Goal: Task Accomplishment & Management: Use online tool/utility

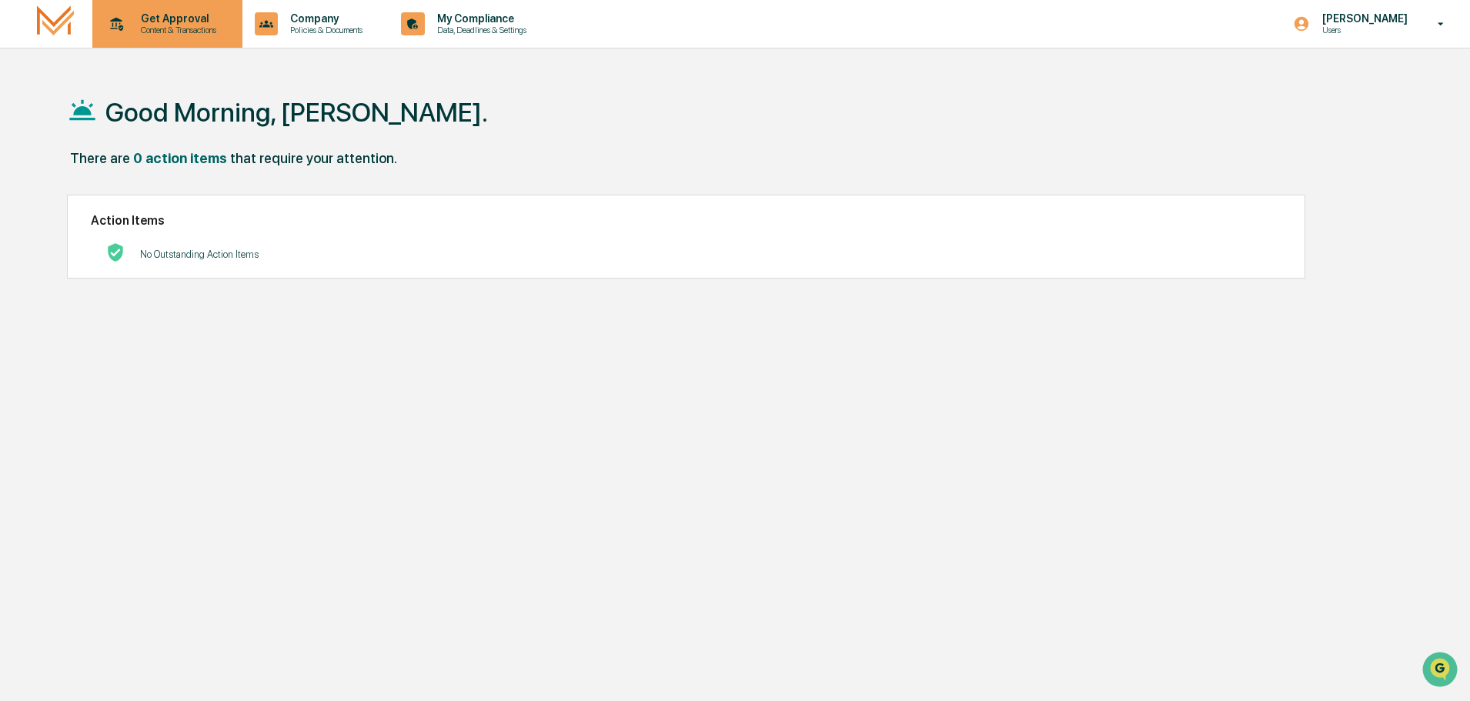
click at [135, 18] on p "Get Approval" at bounding box center [176, 18] width 95 height 12
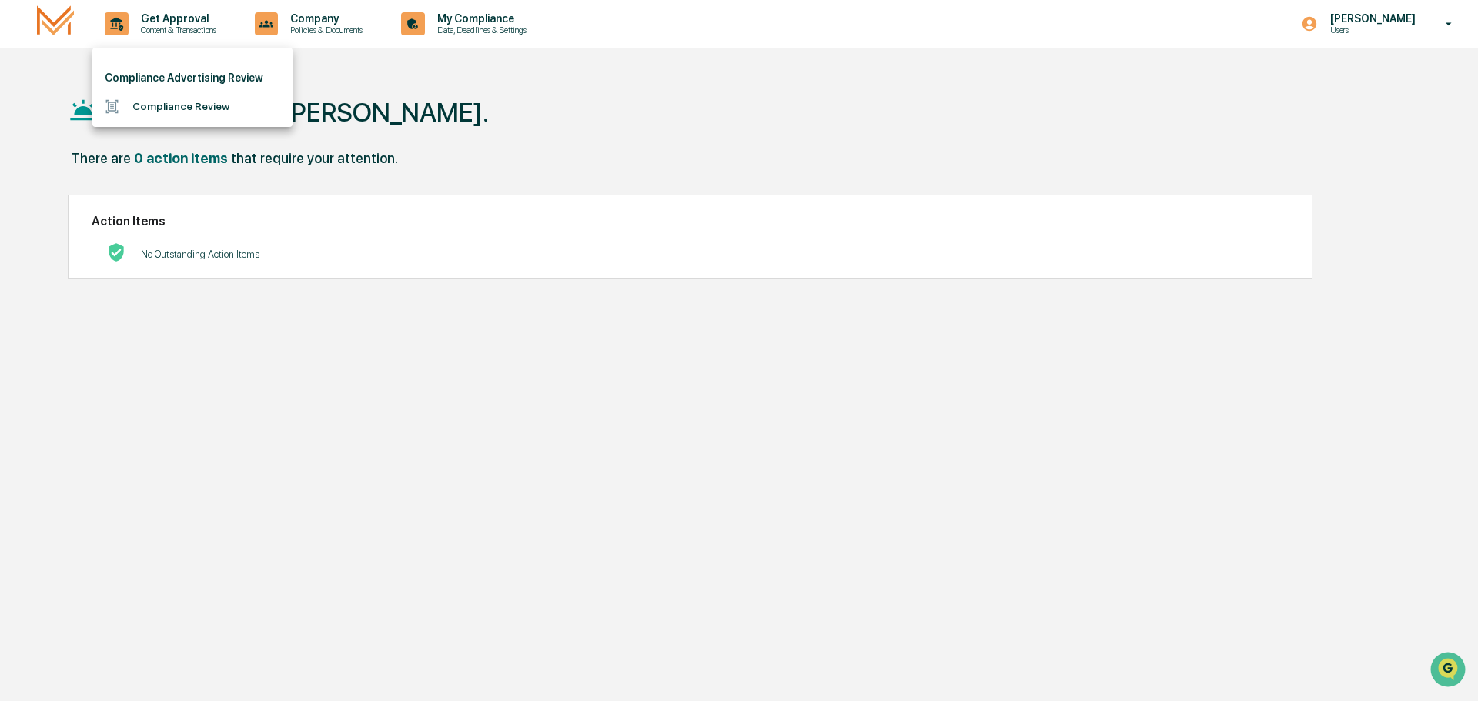
click at [143, 106] on li "Compliance Review" at bounding box center [192, 106] width 200 height 28
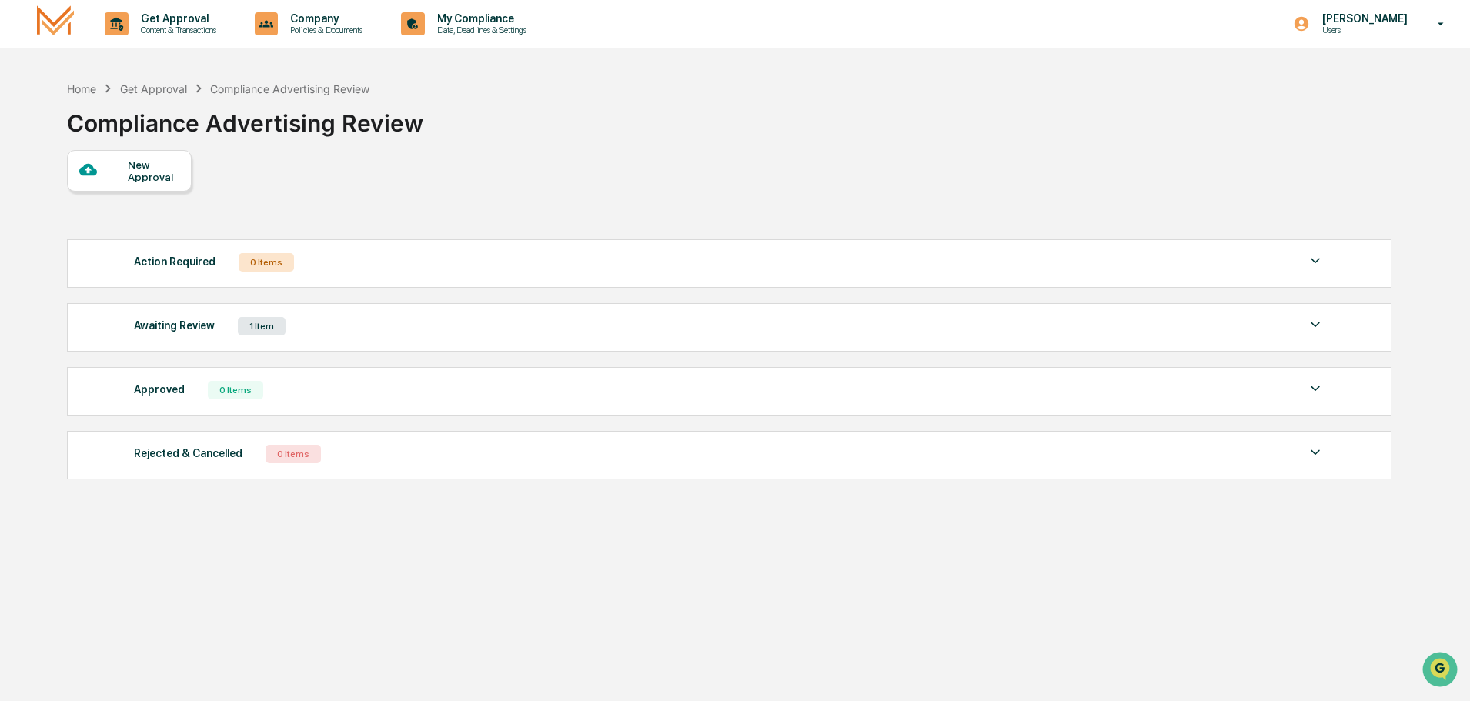
click at [222, 317] on div "Awaiting Review 1 Item" at bounding box center [729, 327] width 1191 height 22
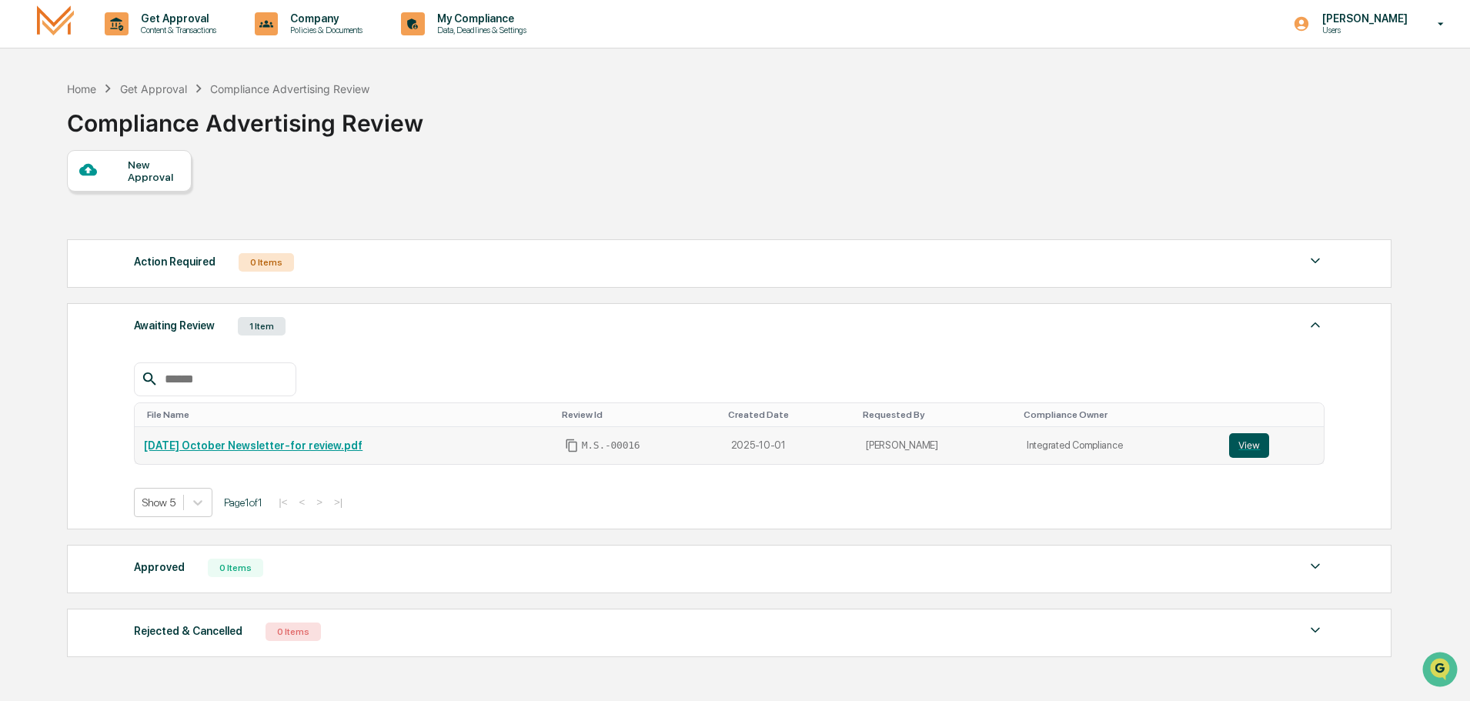
click at [1253, 451] on button "View" at bounding box center [1249, 445] width 40 height 25
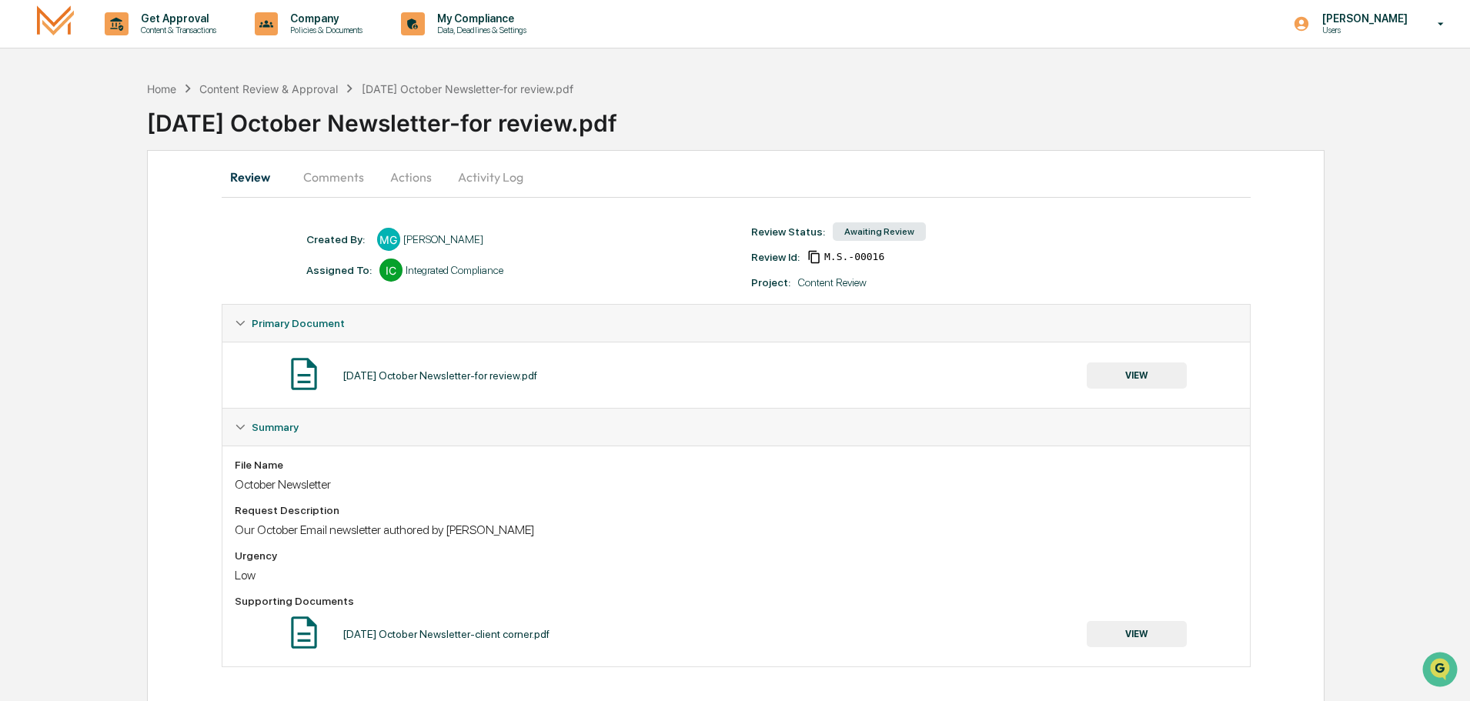
drag, startPoint x: 949, startPoint y: 313, endPoint x: 940, endPoint y: 292, distance: 22.7
drag, startPoint x: 940, startPoint y: 292, endPoint x: 874, endPoint y: 229, distance: 91.5
click at [874, 229] on div "Awaiting Review" at bounding box center [879, 231] width 93 height 18
click at [888, 229] on div "Awaiting Review" at bounding box center [879, 231] width 93 height 18
click at [323, 163] on button "Comments" at bounding box center [333, 177] width 85 height 37
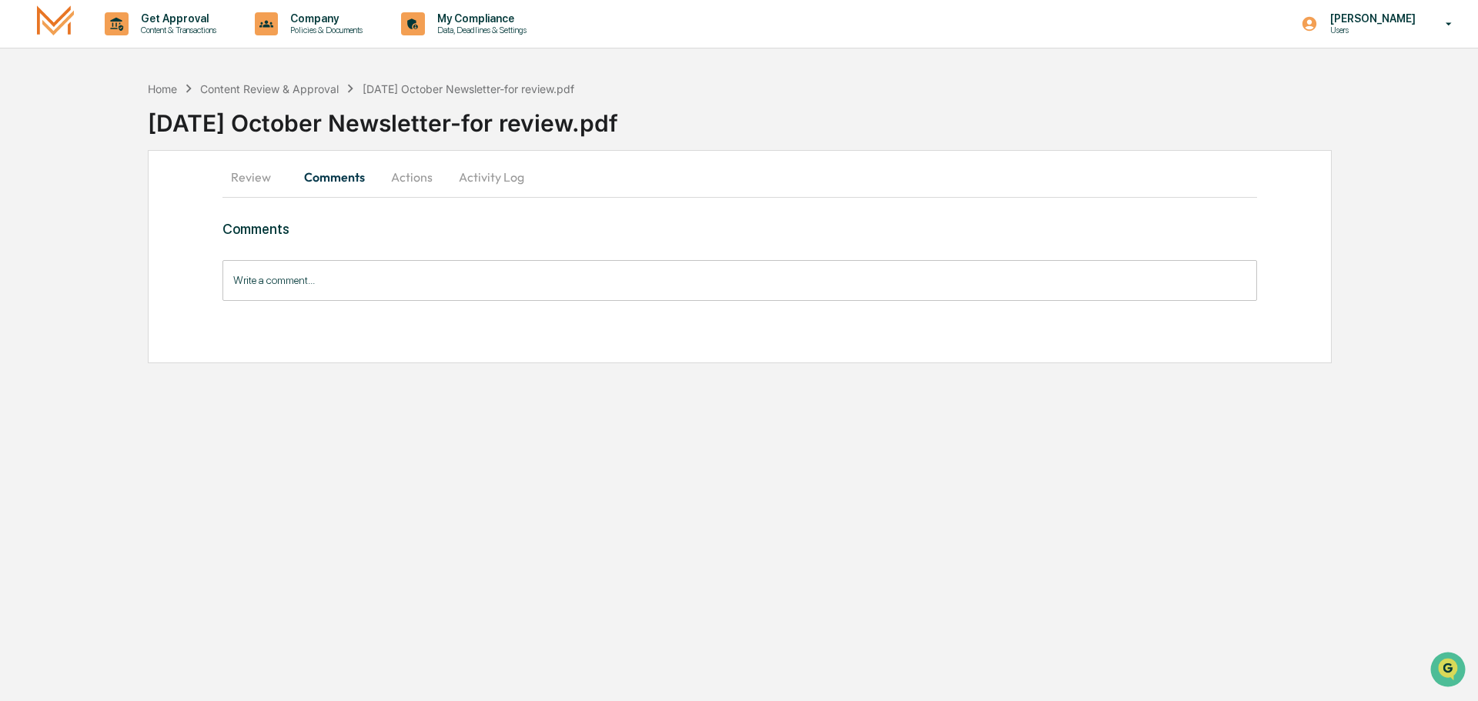
click at [401, 173] on button "Actions" at bounding box center [411, 177] width 69 height 37
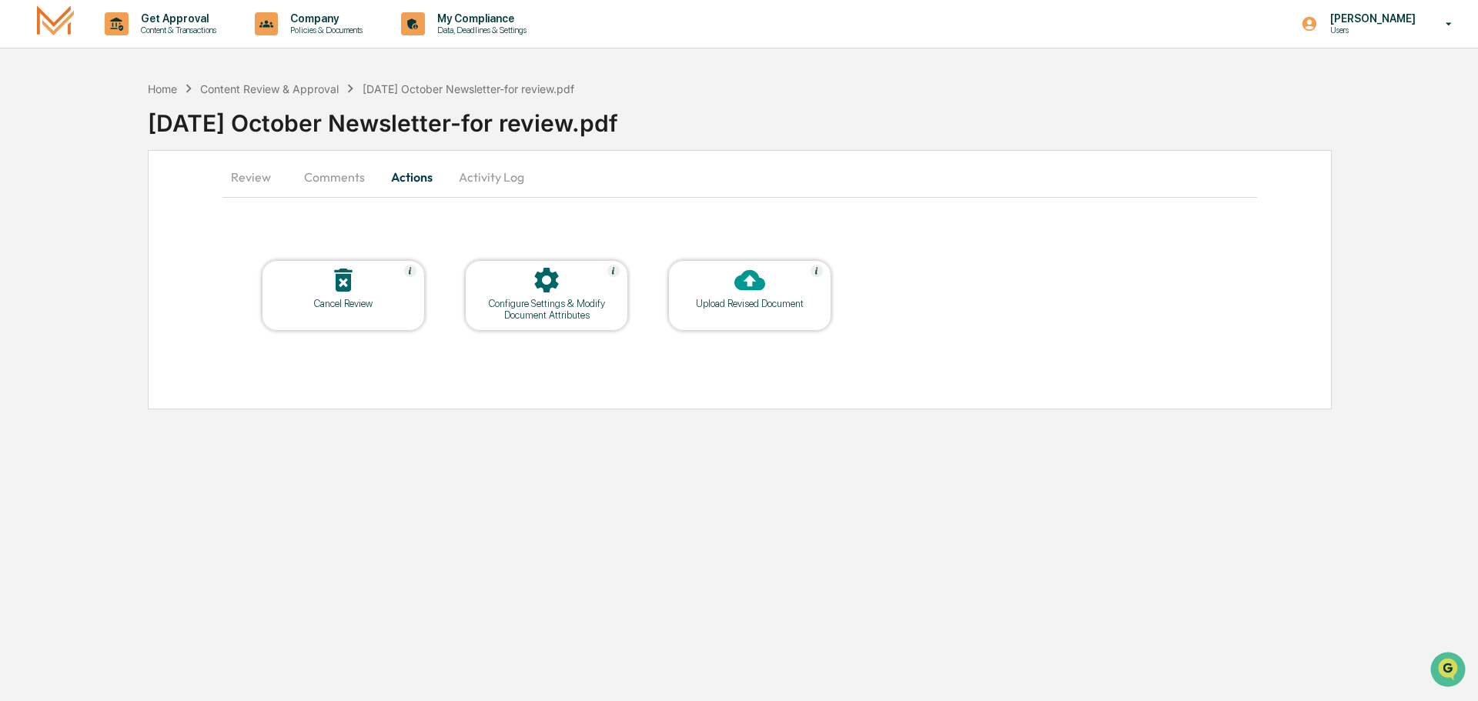
click at [472, 179] on button "Activity Log" at bounding box center [491, 177] width 90 height 37
